Goal: Task Accomplishment & Management: Manage account settings

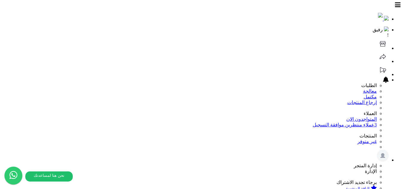
drag, startPoint x: 22, startPoint y: 78, endPoint x: 21, endPoint y: 96, distance: 18.2
drag, startPoint x: 119, startPoint y: 79, endPoint x: 121, endPoint y: 109, distance: 30.5
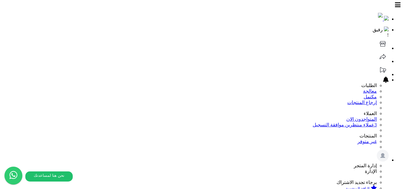
drag, startPoint x: 308, startPoint y: 108, endPoint x: 321, endPoint y: 74, distance: 36.2
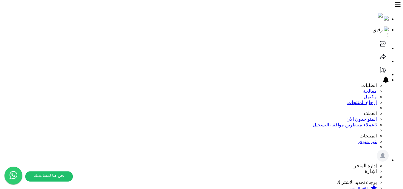
scroll to position [102, 0]
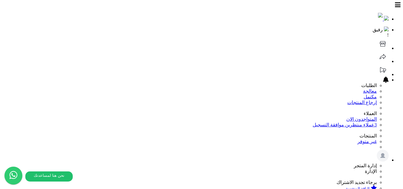
select select "*******"
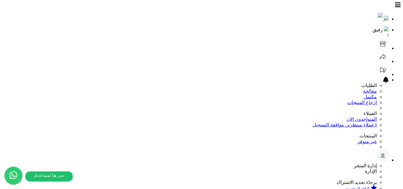
select select "****"
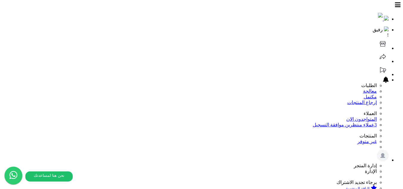
select select "********"
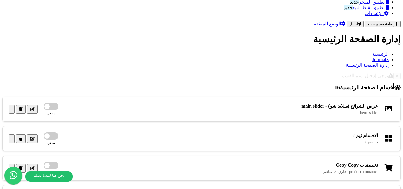
scroll to position [436, 0]
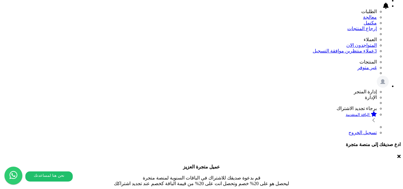
scroll to position [0, 0]
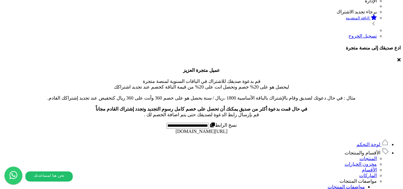
scroll to position [260, 0]
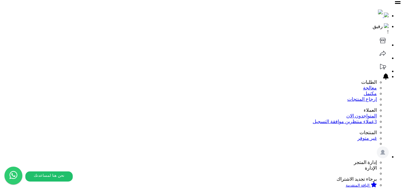
scroll to position [0, 0]
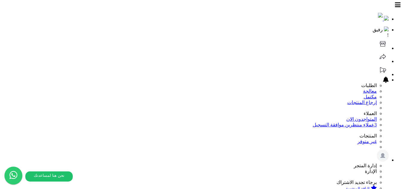
scroll to position [91, 0]
select select "********"
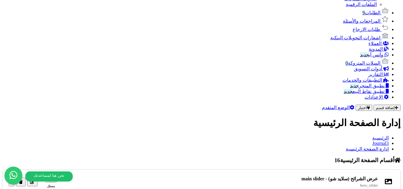
scroll to position [436, 0]
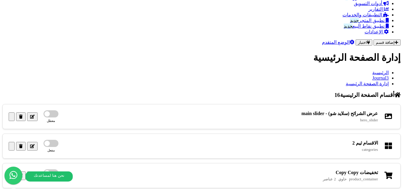
drag, startPoint x: 249, startPoint y: 122, endPoint x: 276, endPoint y: 90, distance: 41.9
drag, startPoint x: 24, startPoint y: 121, endPoint x: 24, endPoint y: 89, distance: 32.2
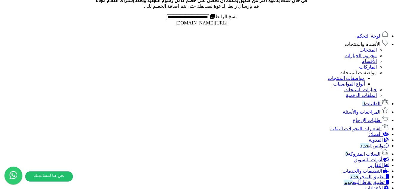
scroll to position [99, 0]
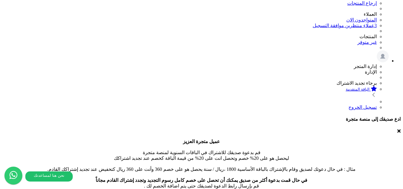
drag, startPoint x: 221, startPoint y: 111, endPoint x: 251, endPoint y: 110, distance: 29.8
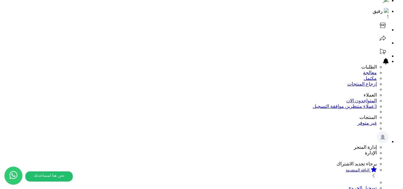
scroll to position [11, 0]
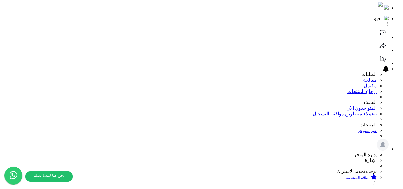
drag, startPoint x: 225, startPoint y: 134, endPoint x: 261, endPoint y: 134, distance: 36.1
copy small "حاوي 2 عناصر"
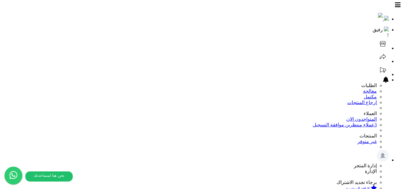
scroll to position [11, 0]
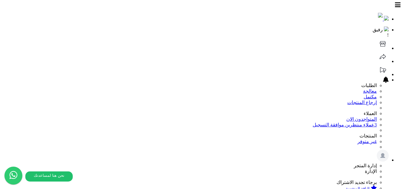
scroll to position [11, 0]
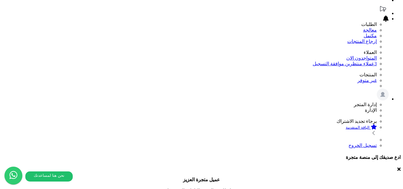
scroll to position [66, 0]
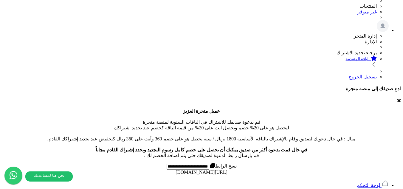
scroll to position [182, 0]
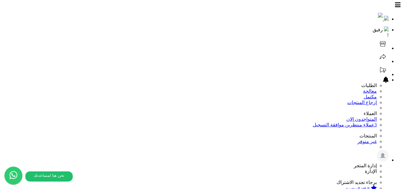
scroll to position [182, 0]
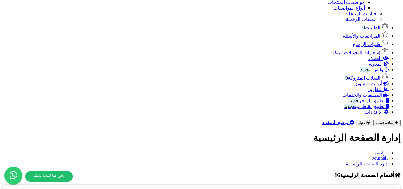
scroll to position [436, 0]
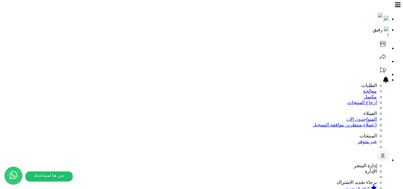
scroll to position [436, 0]
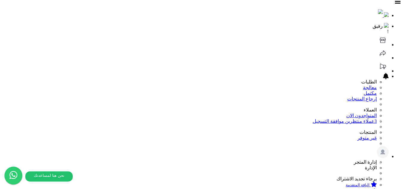
scroll to position [0, 0]
